Goal: Task Accomplishment & Management: Use online tool/utility

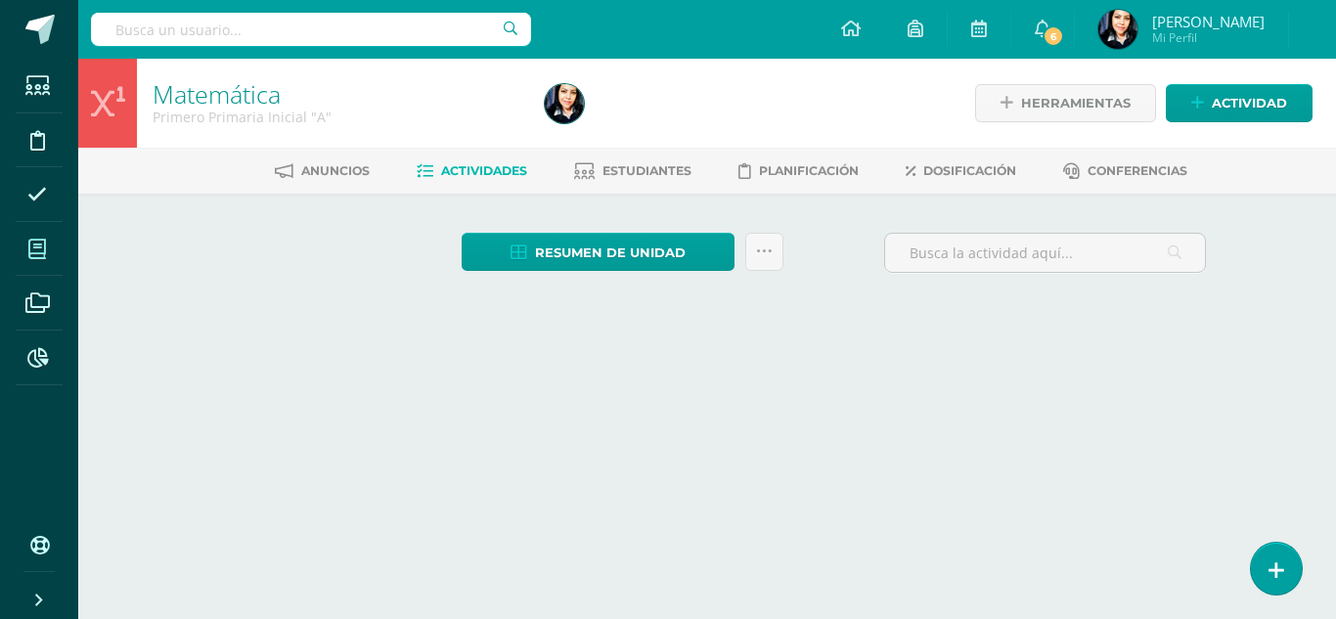
click at [34, 249] on icon at bounding box center [37, 250] width 18 height 20
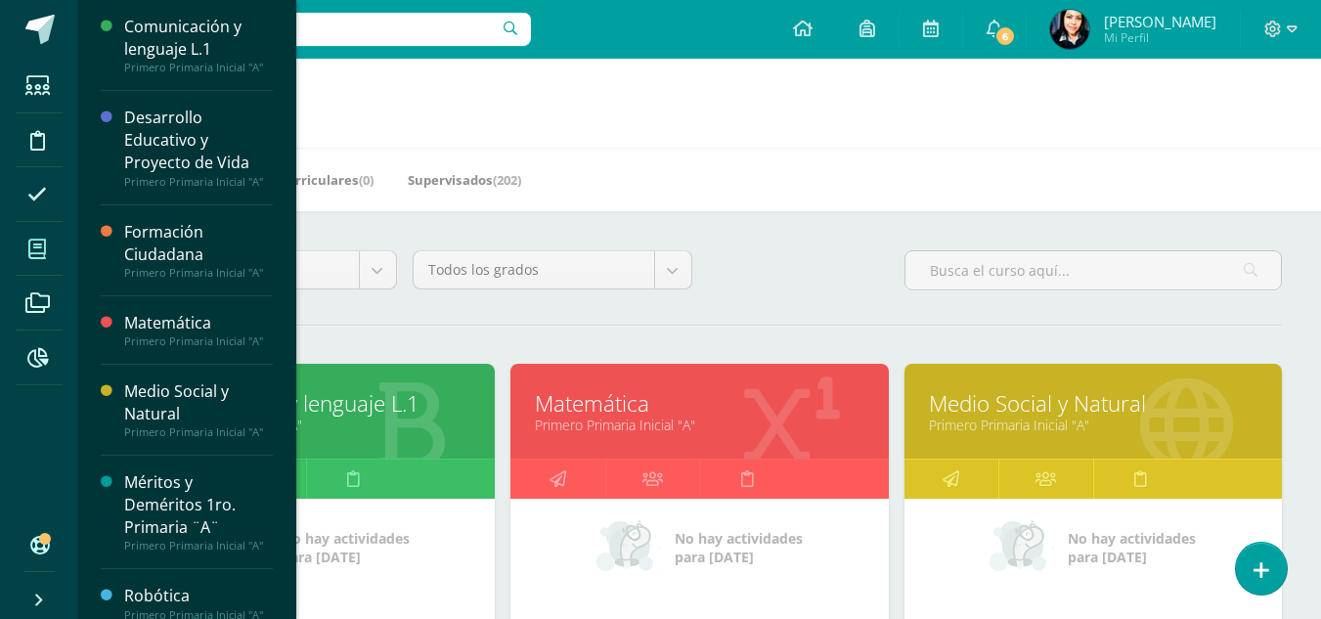
scroll to position [293, 0]
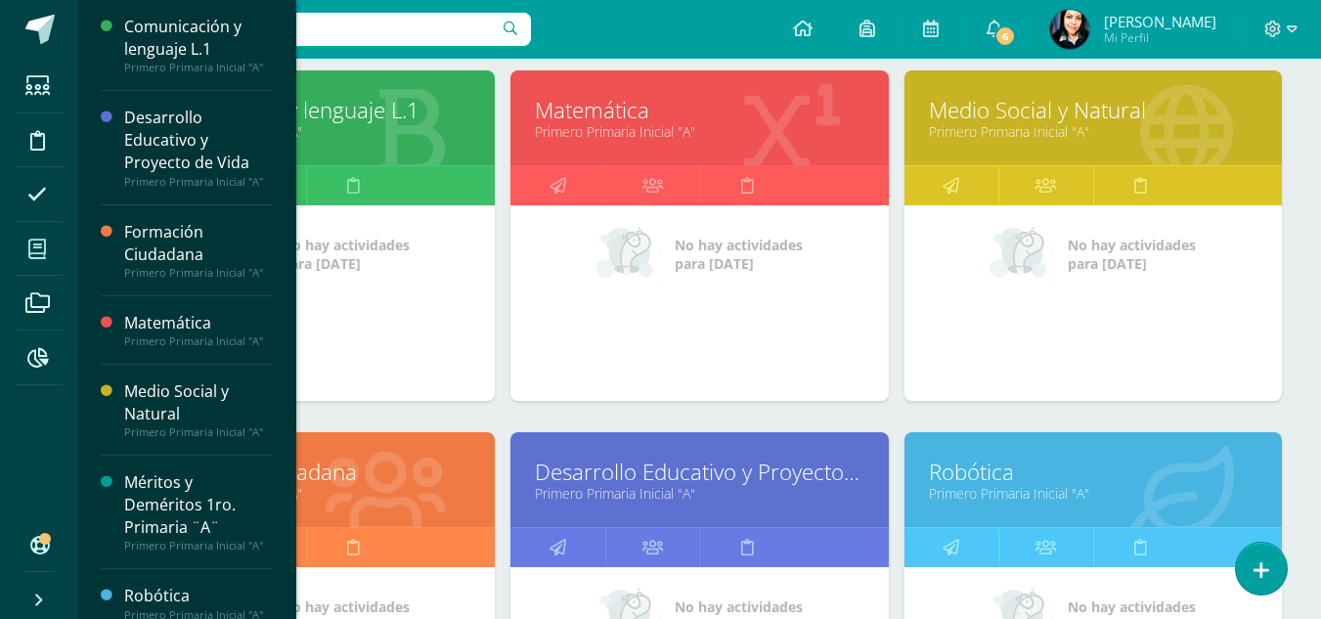
click at [396, 479] on link "Formación Ciudadana" at bounding box center [306, 472] width 329 height 30
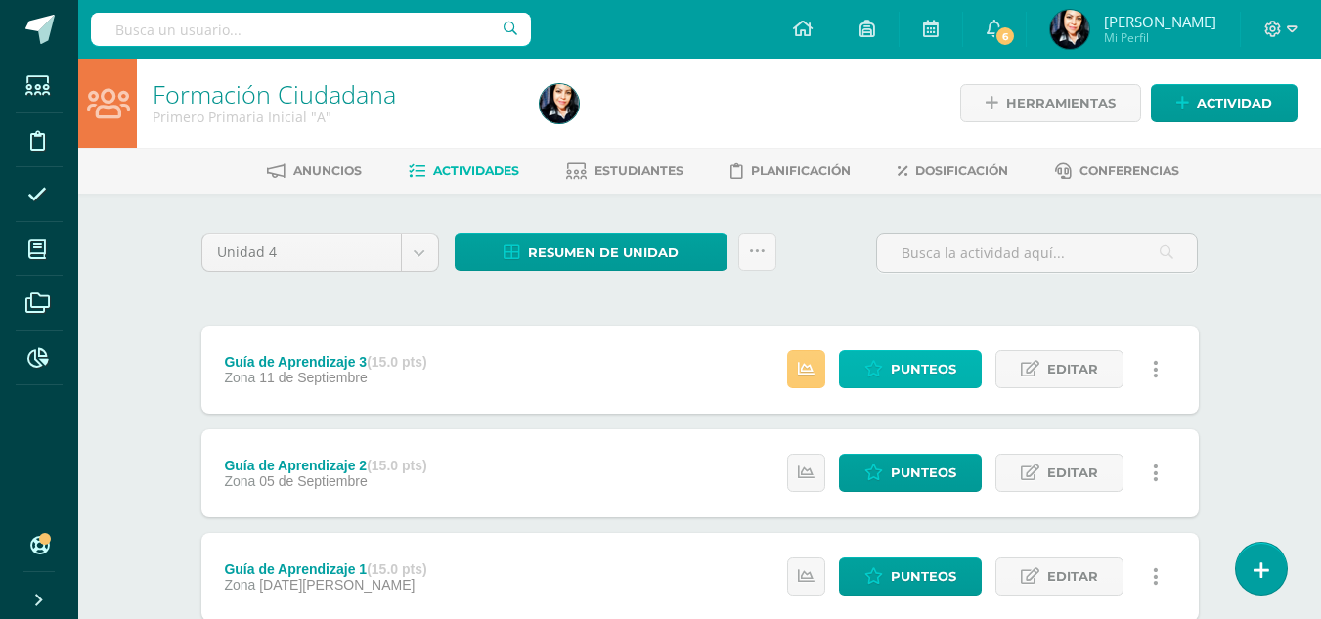
click at [903, 370] on span "Punteos" at bounding box center [924, 369] width 66 height 36
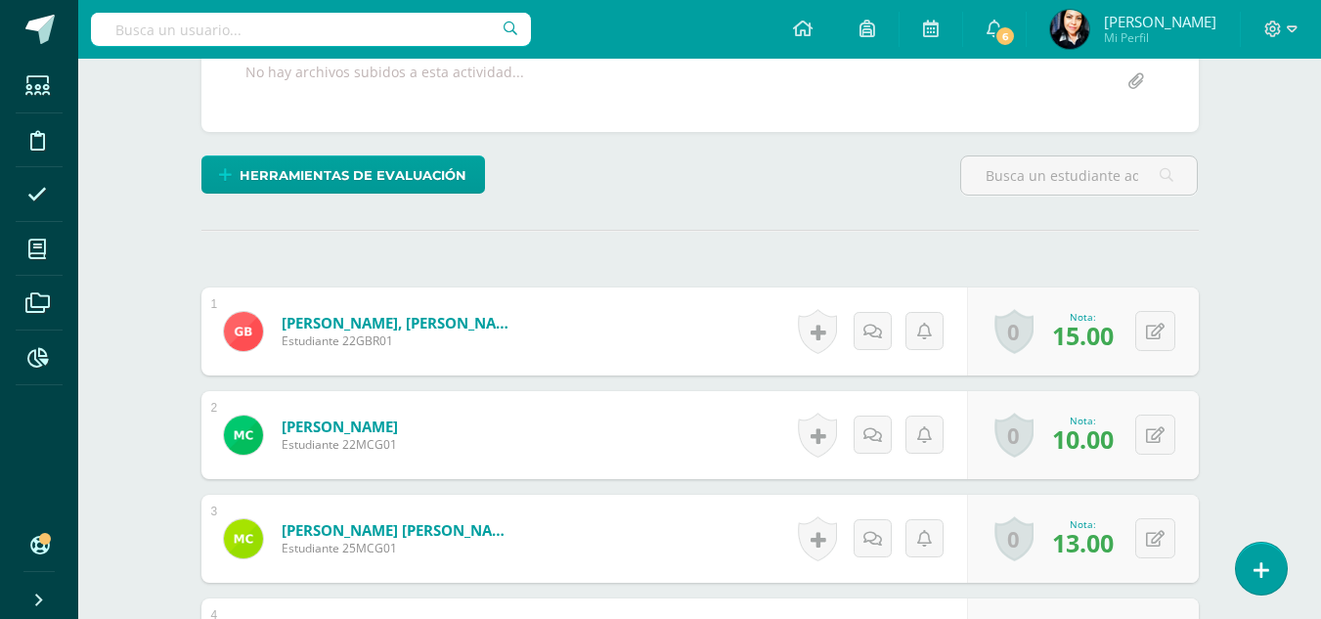
scroll to position [881, 0]
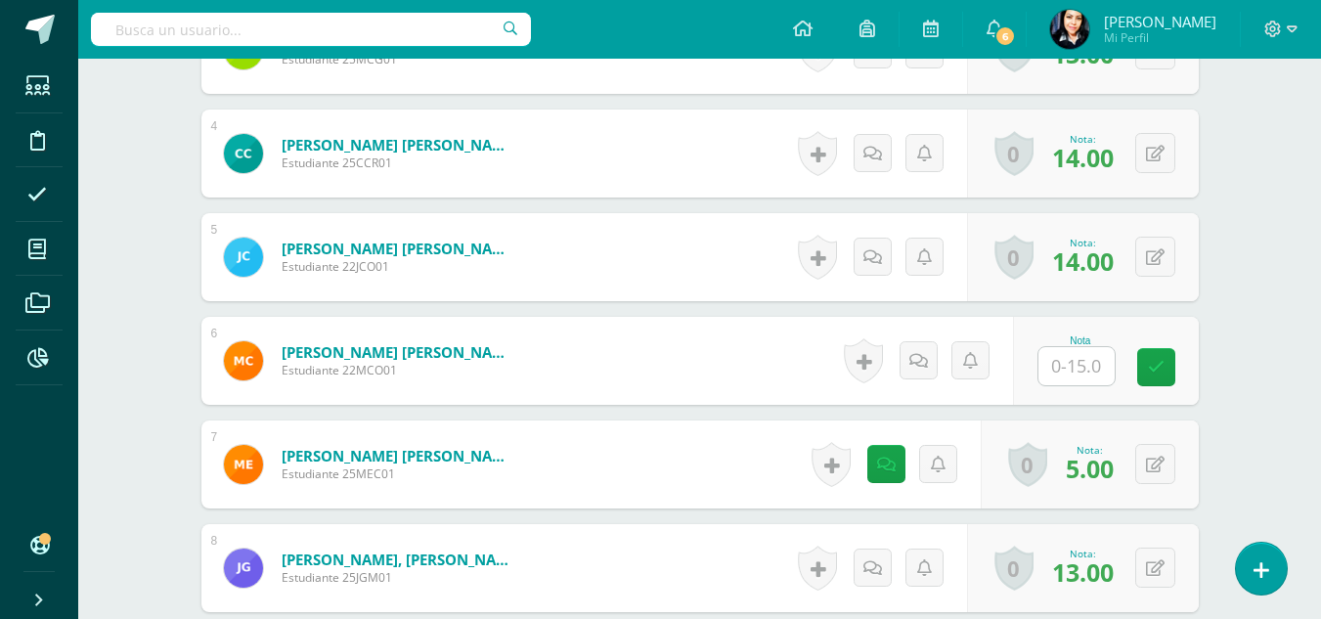
click at [1083, 372] on input "text" at bounding box center [1076, 366] width 76 height 38
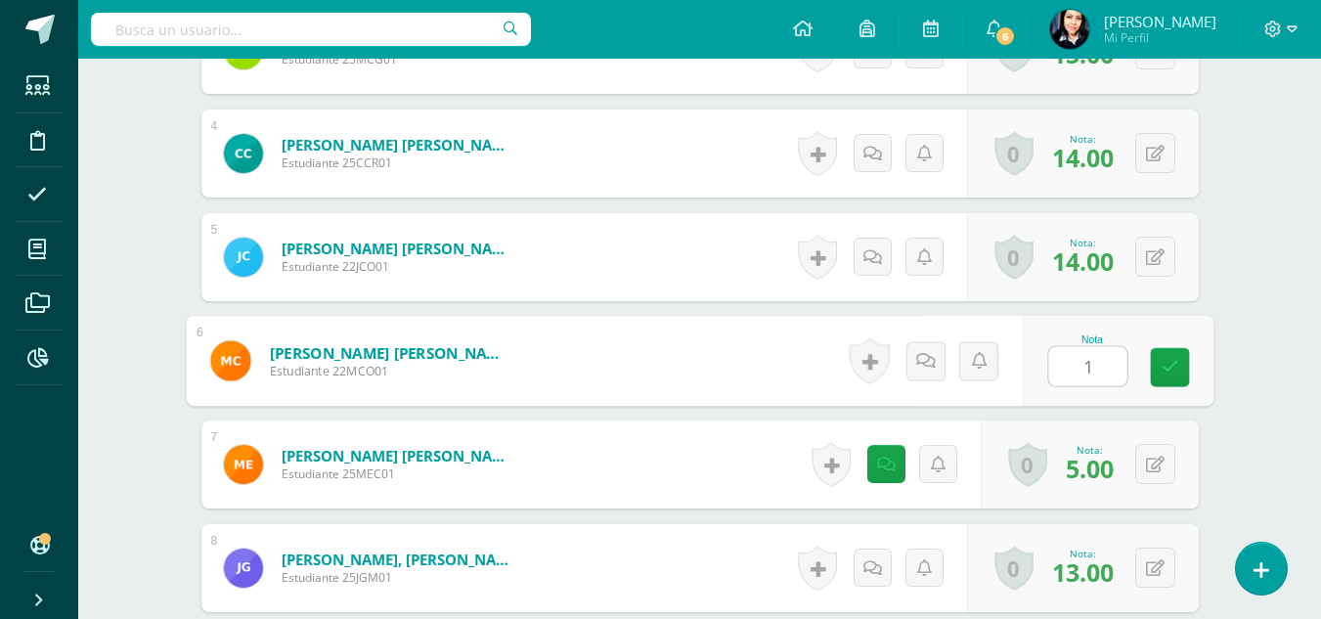
type input "14"
click at [1171, 362] on icon at bounding box center [1170, 367] width 18 height 17
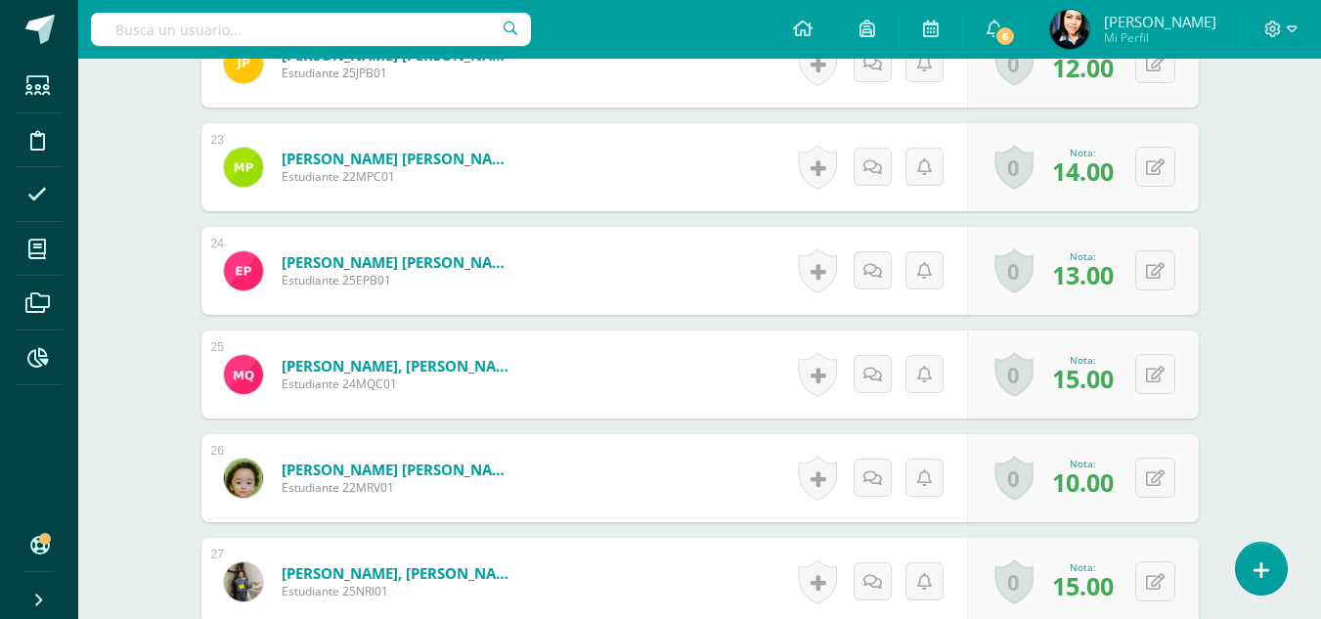
scroll to position [3032, 0]
